Goal: Task Accomplishment & Management: Manage account settings

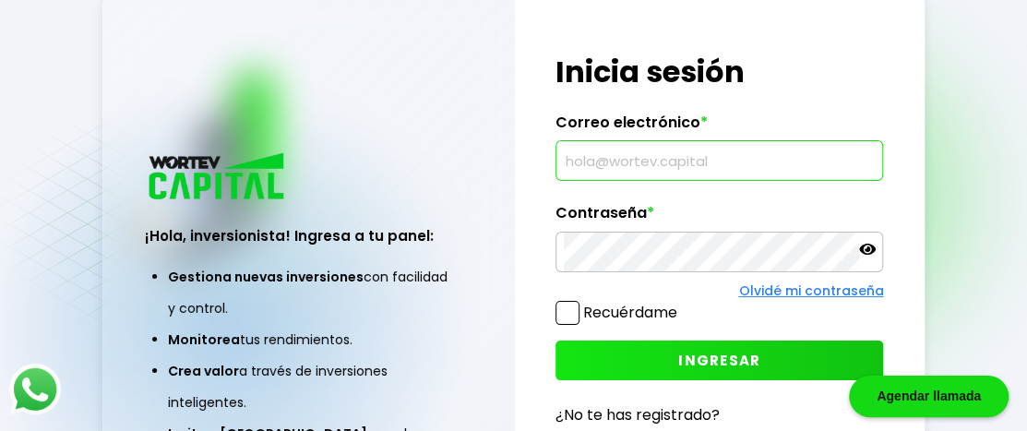
click at [568, 165] on input "text" at bounding box center [719, 160] width 311 height 39
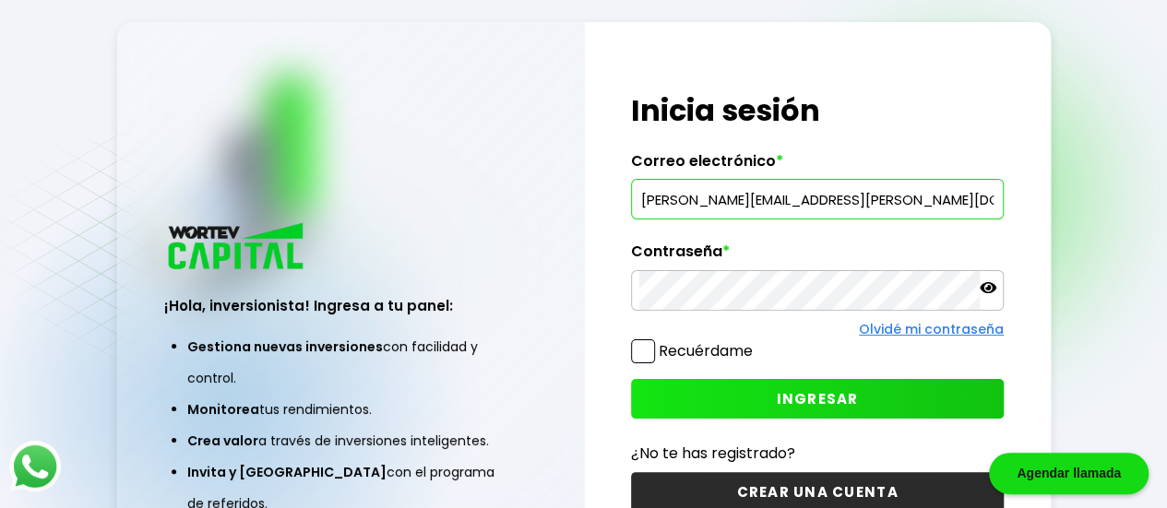
type input "[PERSON_NAME][EMAIL_ADDRESS][PERSON_NAME][DOMAIN_NAME]"
click at [986, 290] on icon at bounding box center [988, 287] width 17 height 11
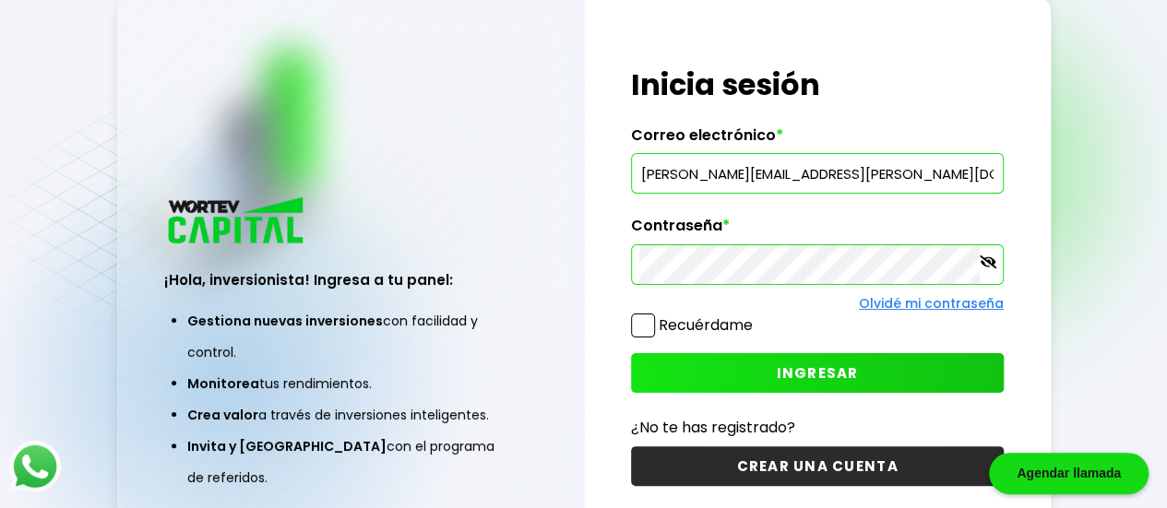
scroll to position [33, 0]
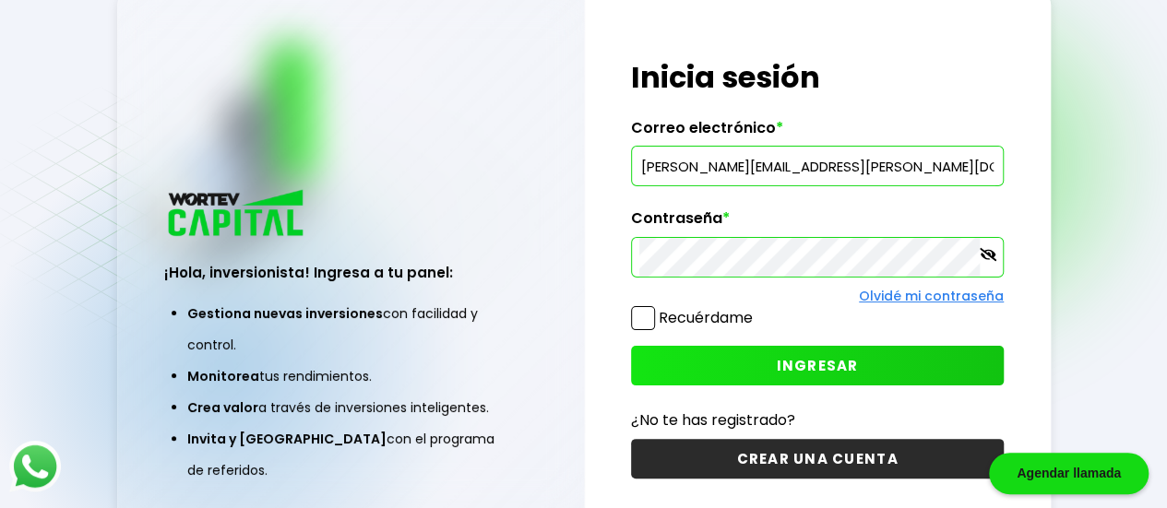
click at [804, 359] on span "INGRESAR" at bounding box center [818, 365] width 82 height 19
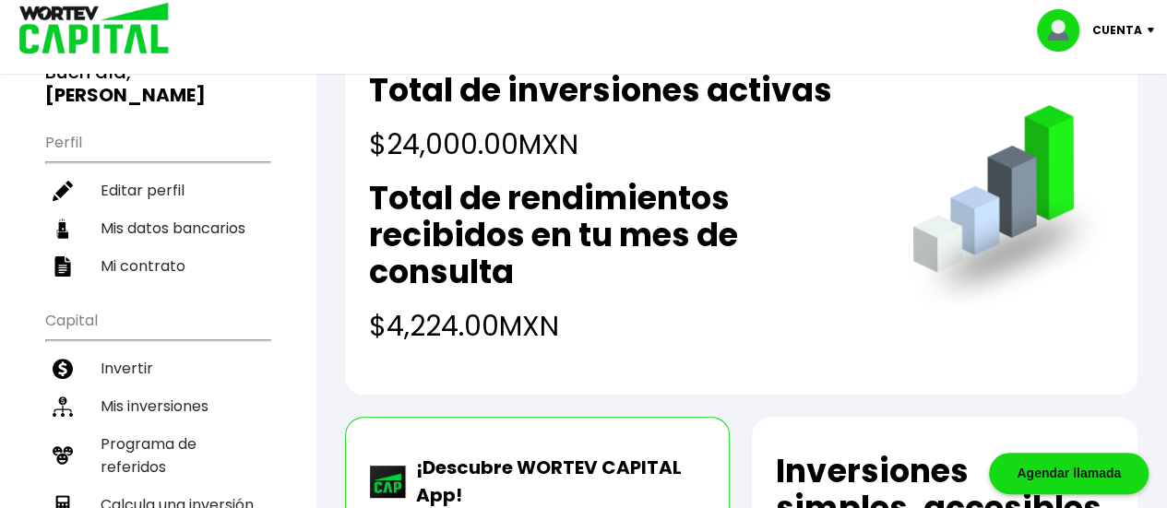
scroll to position [161, 0]
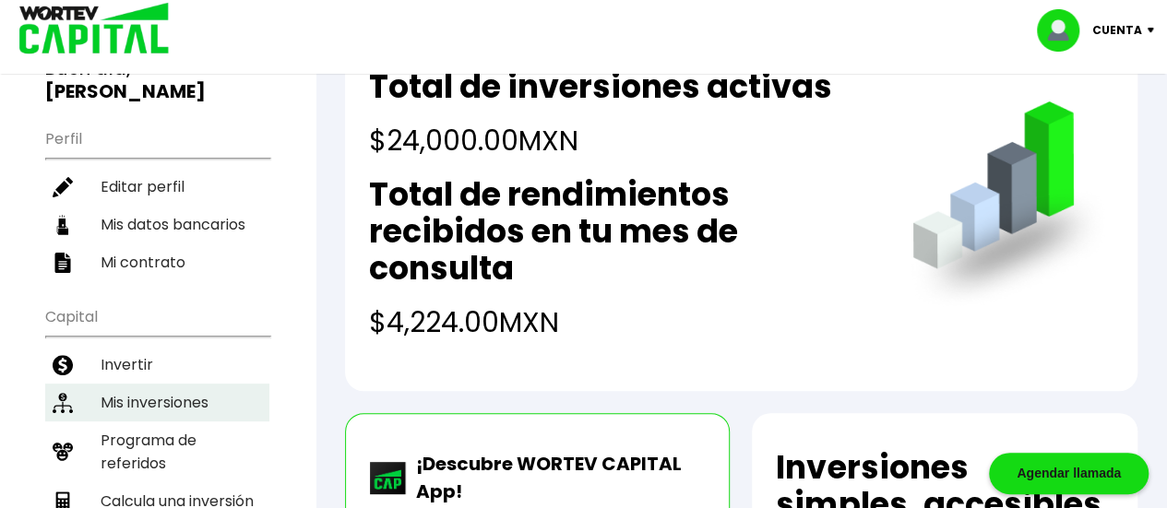
click at [210, 385] on li "Mis inversiones" at bounding box center [157, 403] width 224 height 38
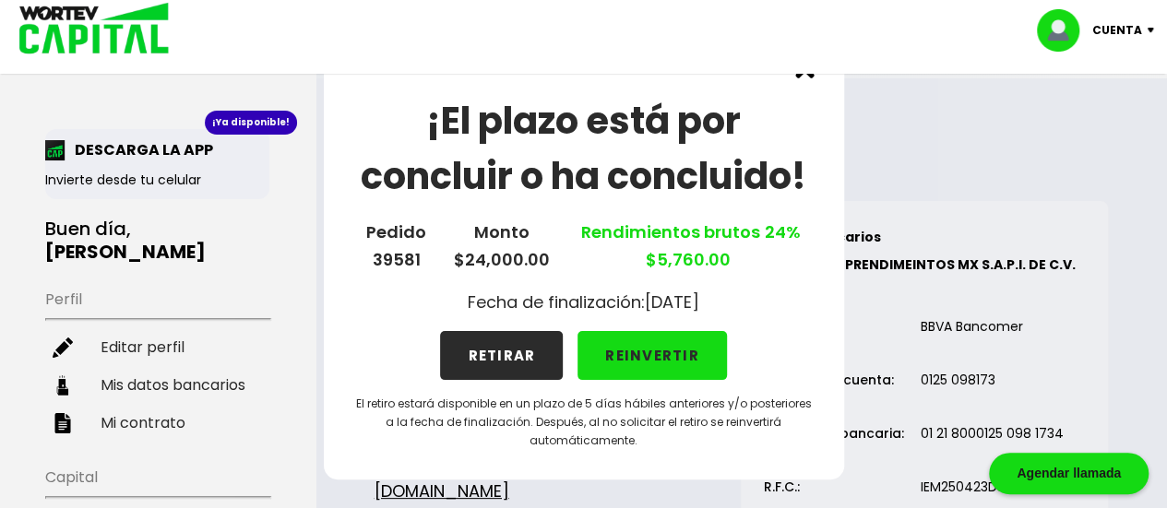
click at [485, 361] on button "RETIRAR" at bounding box center [501, 355] width 123 height 49
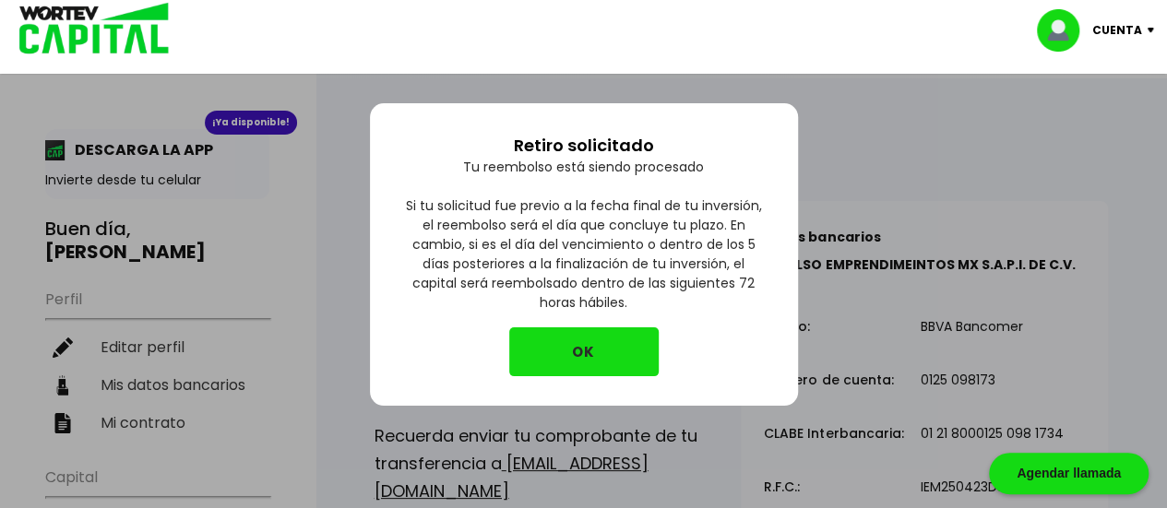
click at [580, 350] on button "OK" at bounding box center [583, 352] width 149 height 49
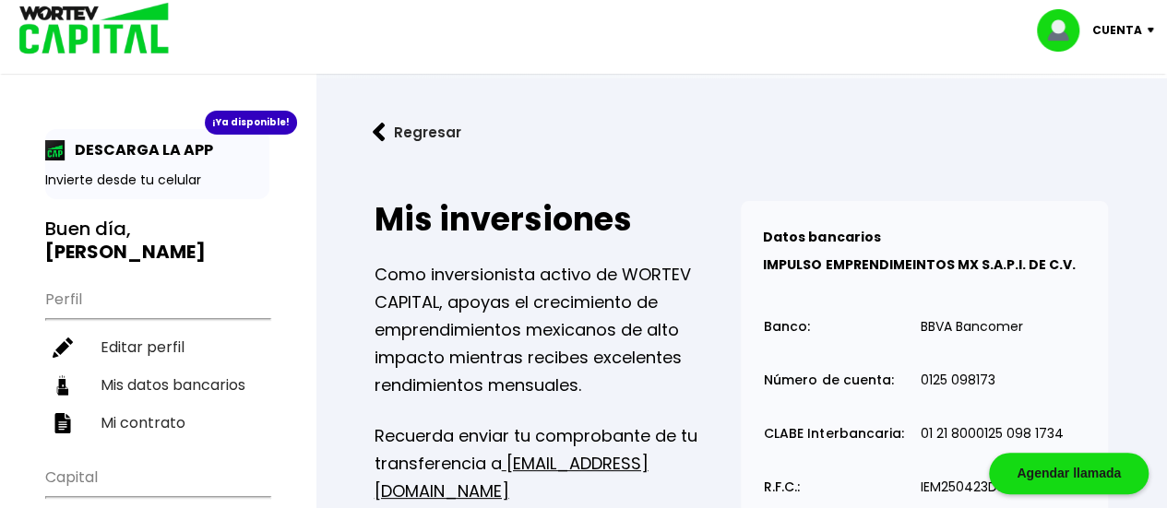
click at [1040, 23] on p "Cuenta" at bounding box center [1118, 31] width 50 height 28
click at [1040, 126] on li "Cerrar sesión" at bounding box center [1098, 123] width 148 height 38
